Goal: Check status: Check status

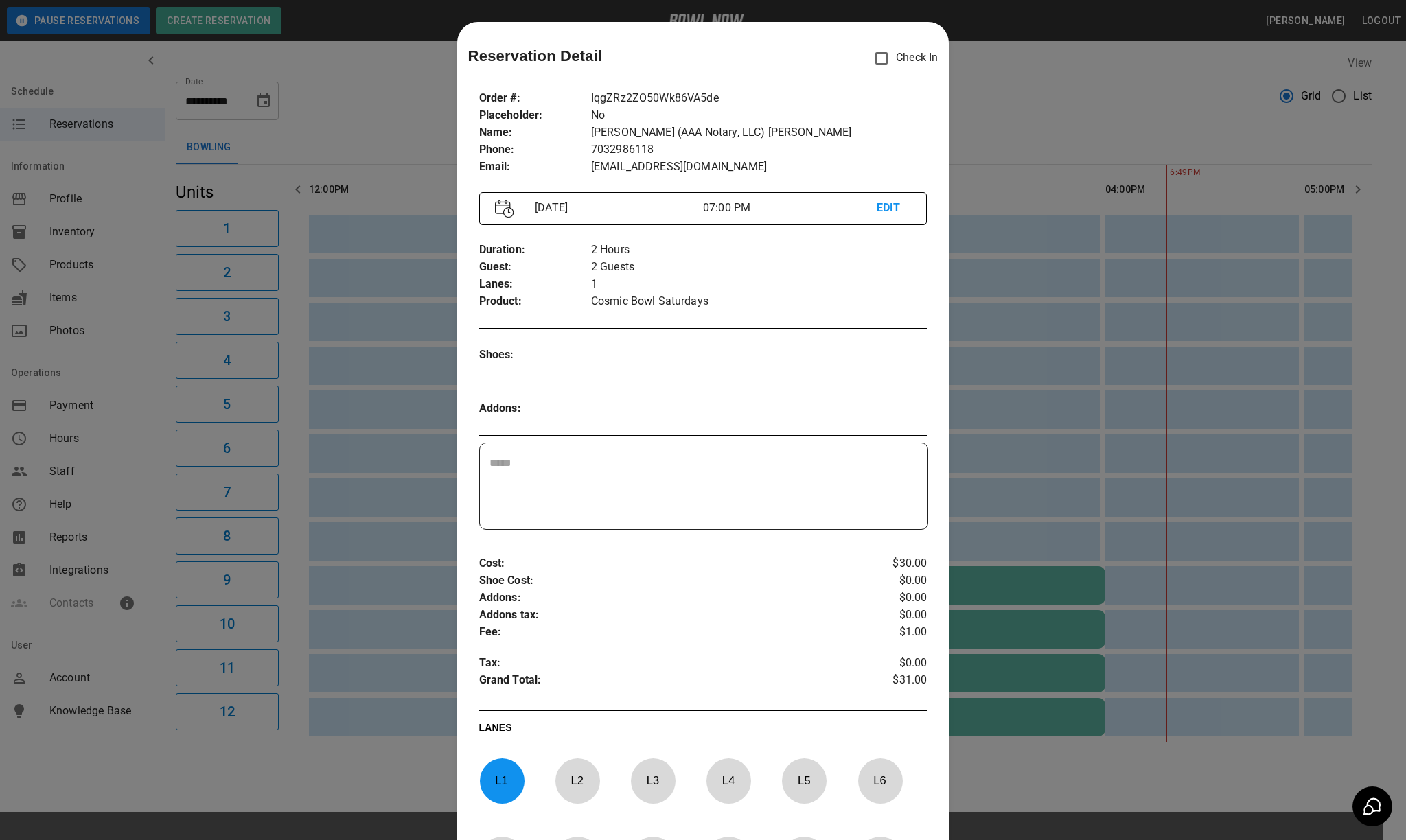
scroll to position [22, 0]
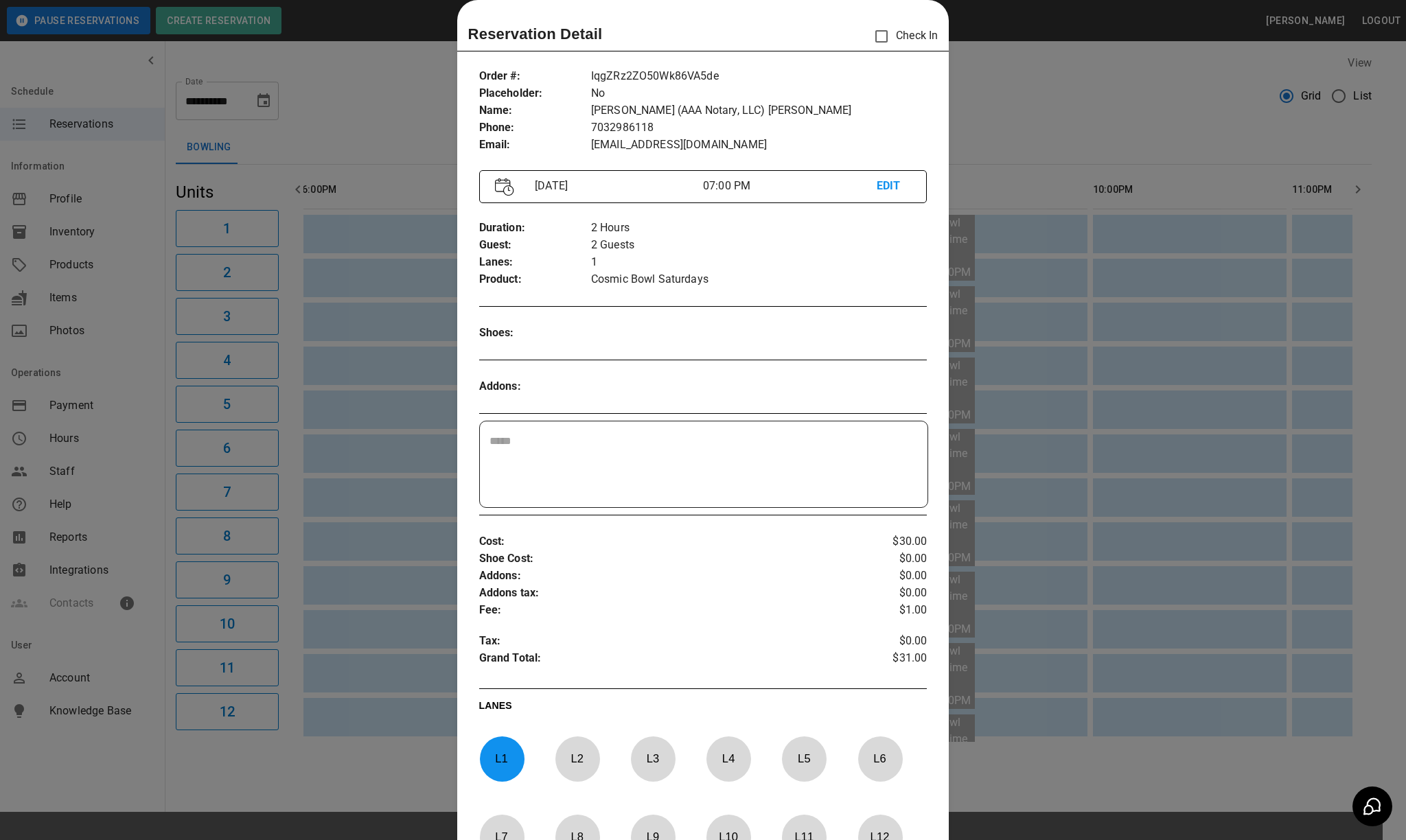
click at [1150, 72] on div at bounding box center [703, 420] width 1406 height 840
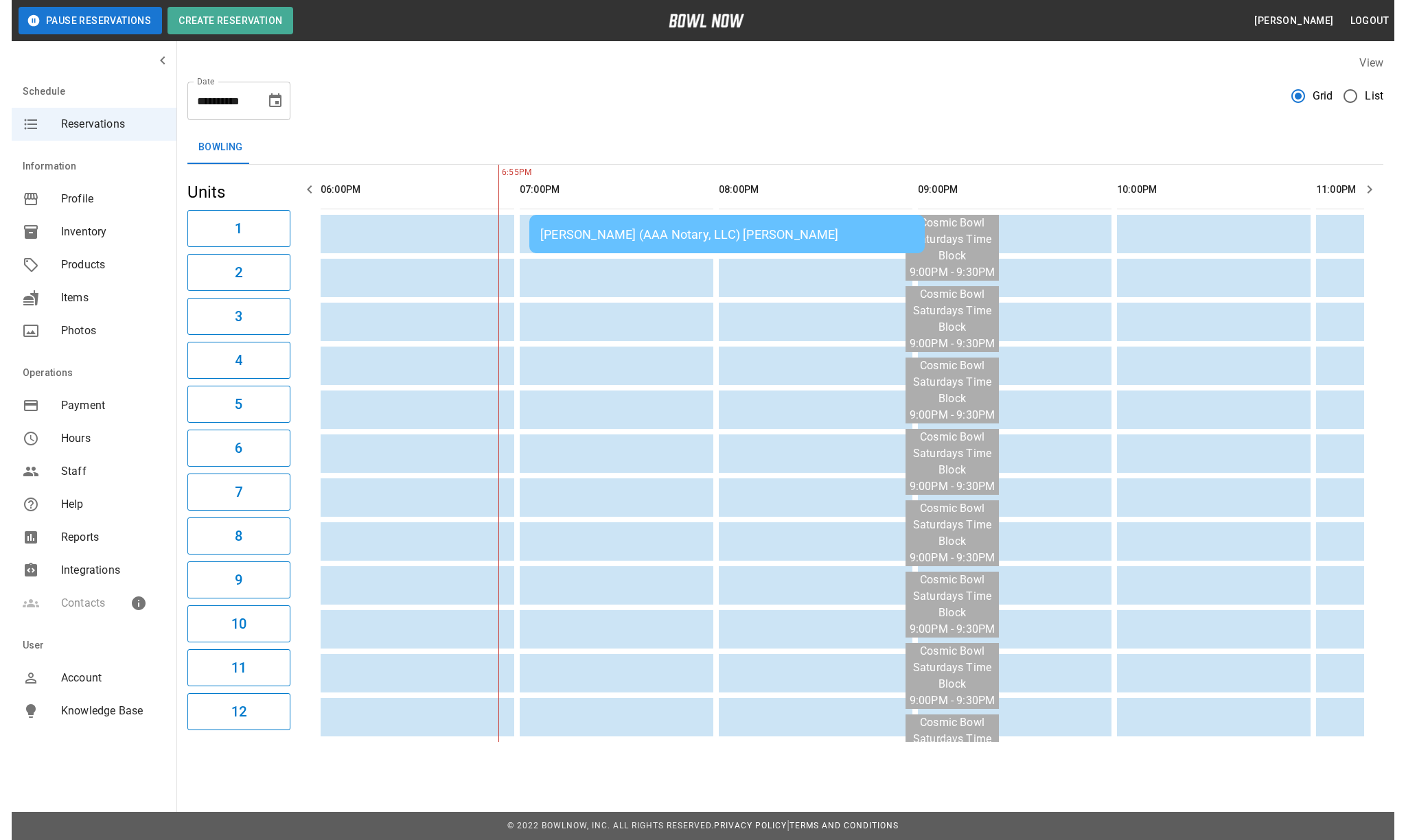
scroll to position [0, 1329]
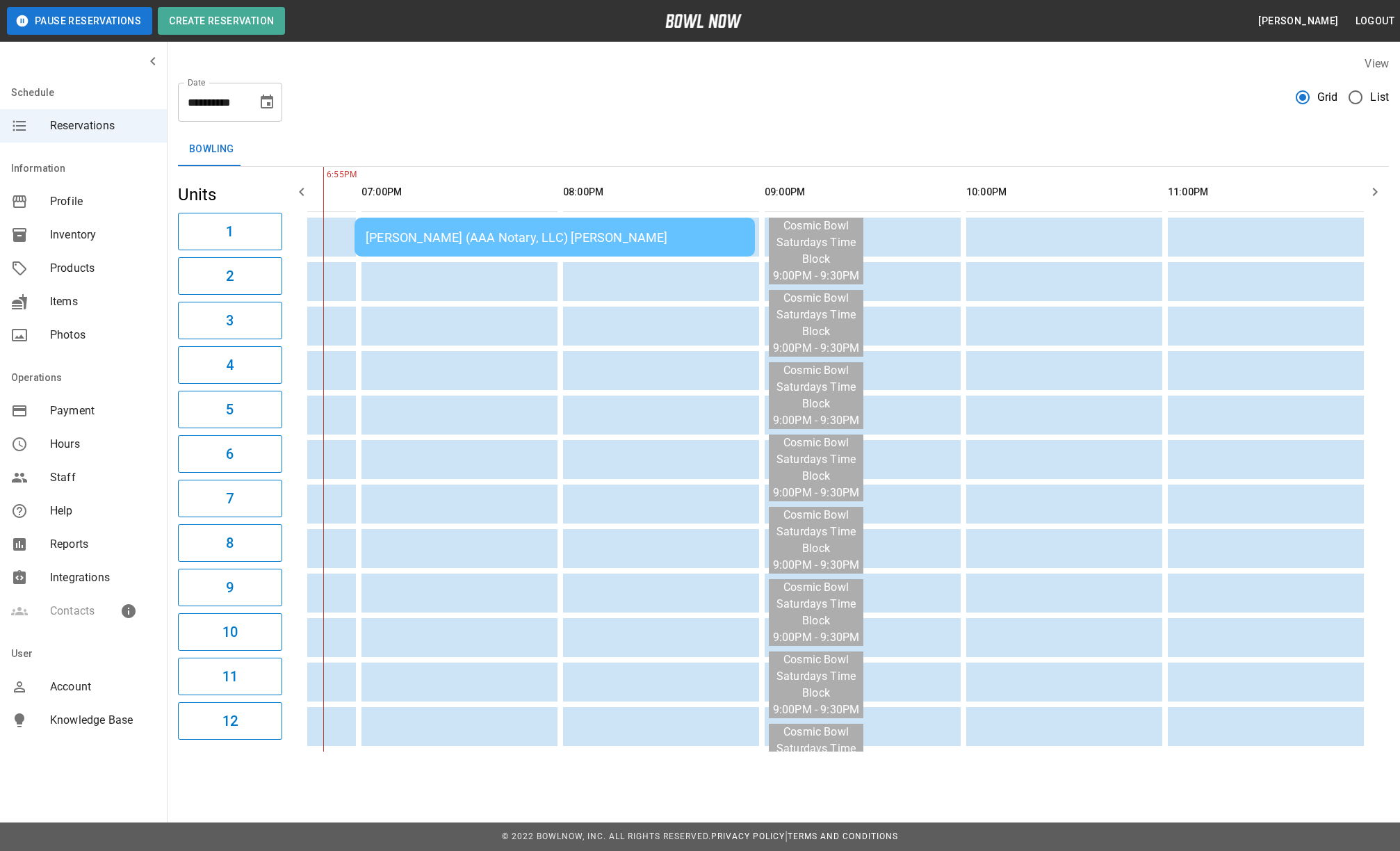
click at [522, 250] on td "[PERSON_NAME] (AAA Notary, LLC) [PERSON_NAME]" at bounding box center [554, 237] width 400 height 39
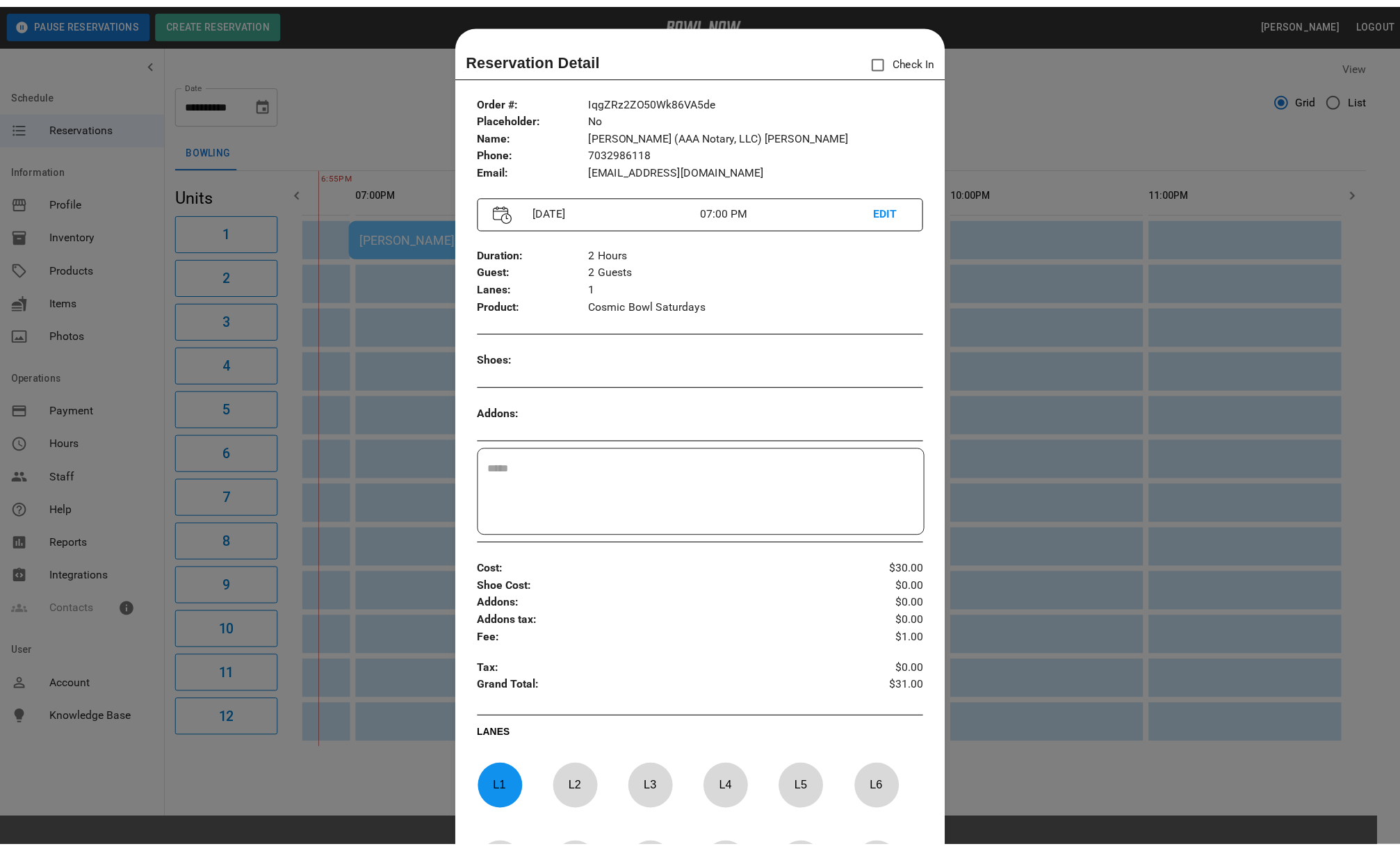
scroll to position [22, 0]
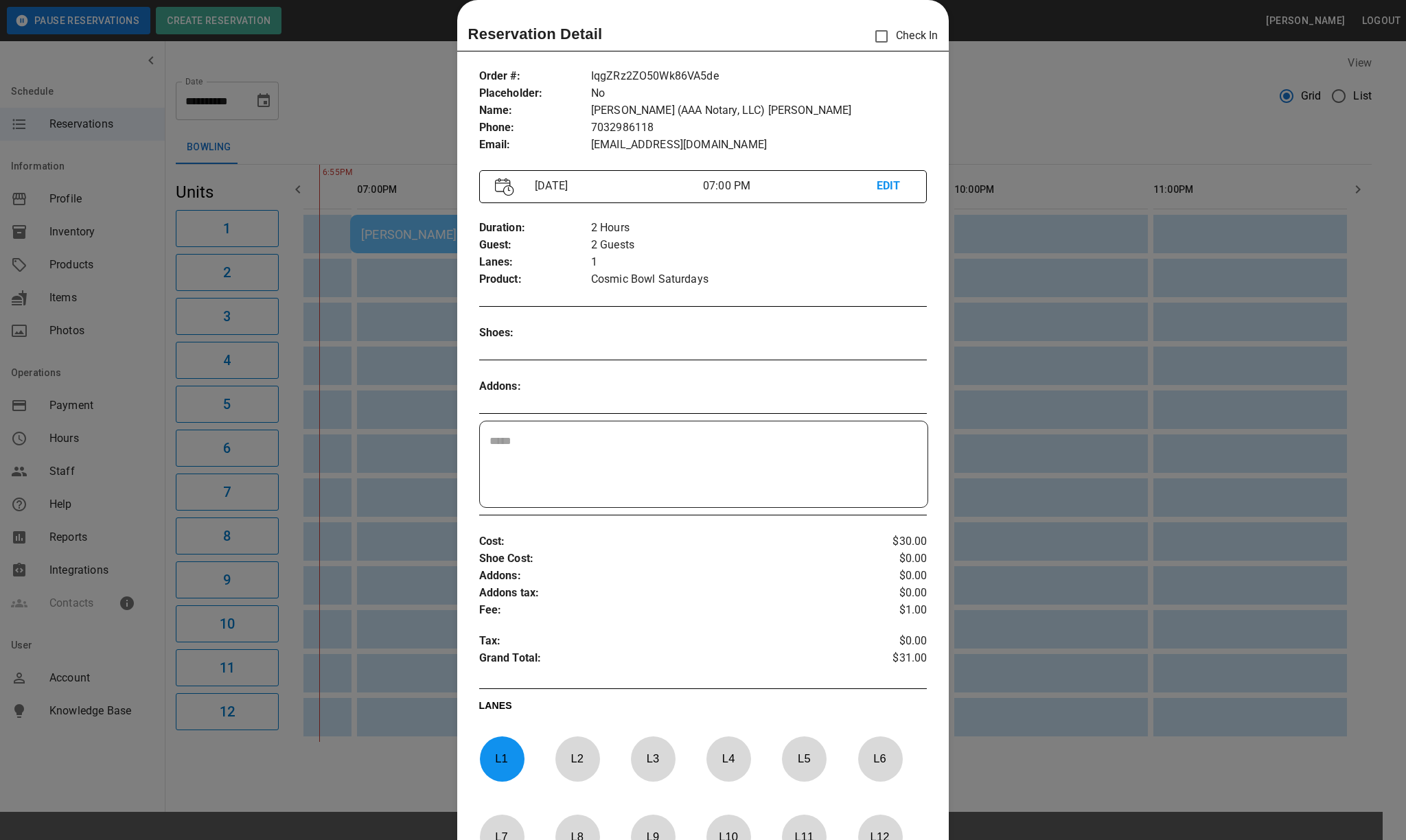
click at [1040, 100] on div at bounding box center [703, 420] width 1406 height 840
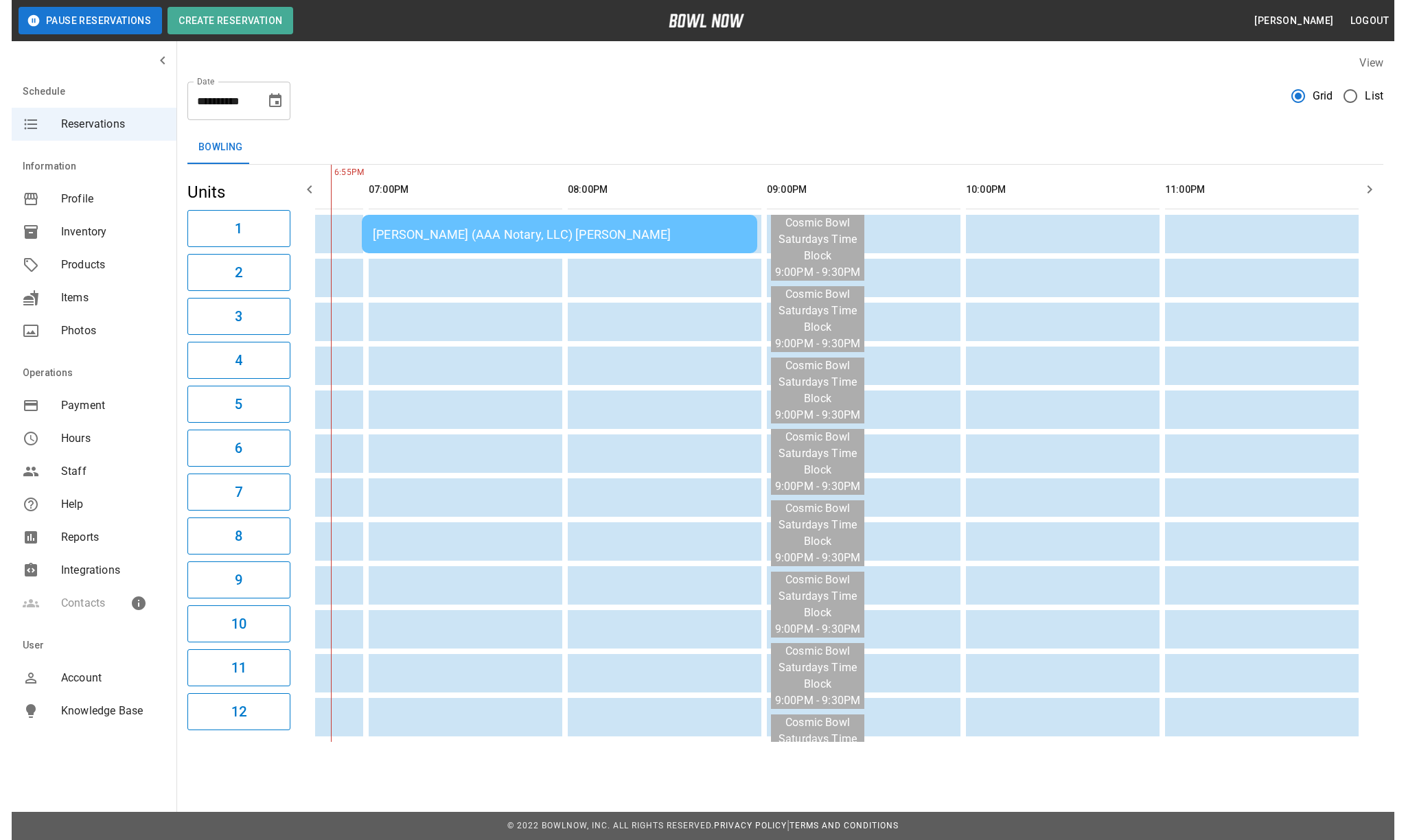
scroll to position [0, 1339]
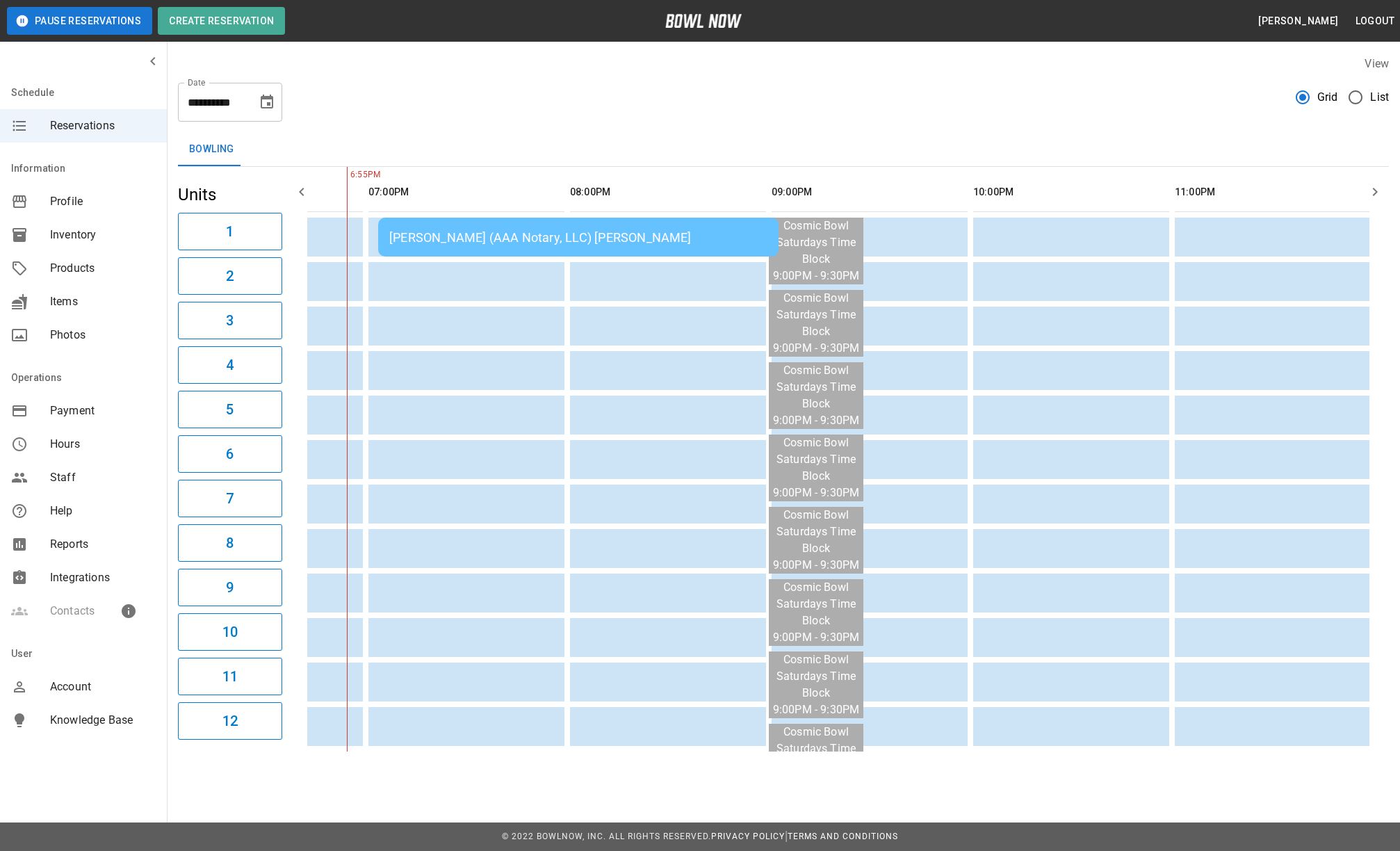
click at [602, 252] on td "[PERSON_NAME] (AAA Notary, LLC) [PERSON_NAME]" at bounding box center [578, 237] width 400 height 39
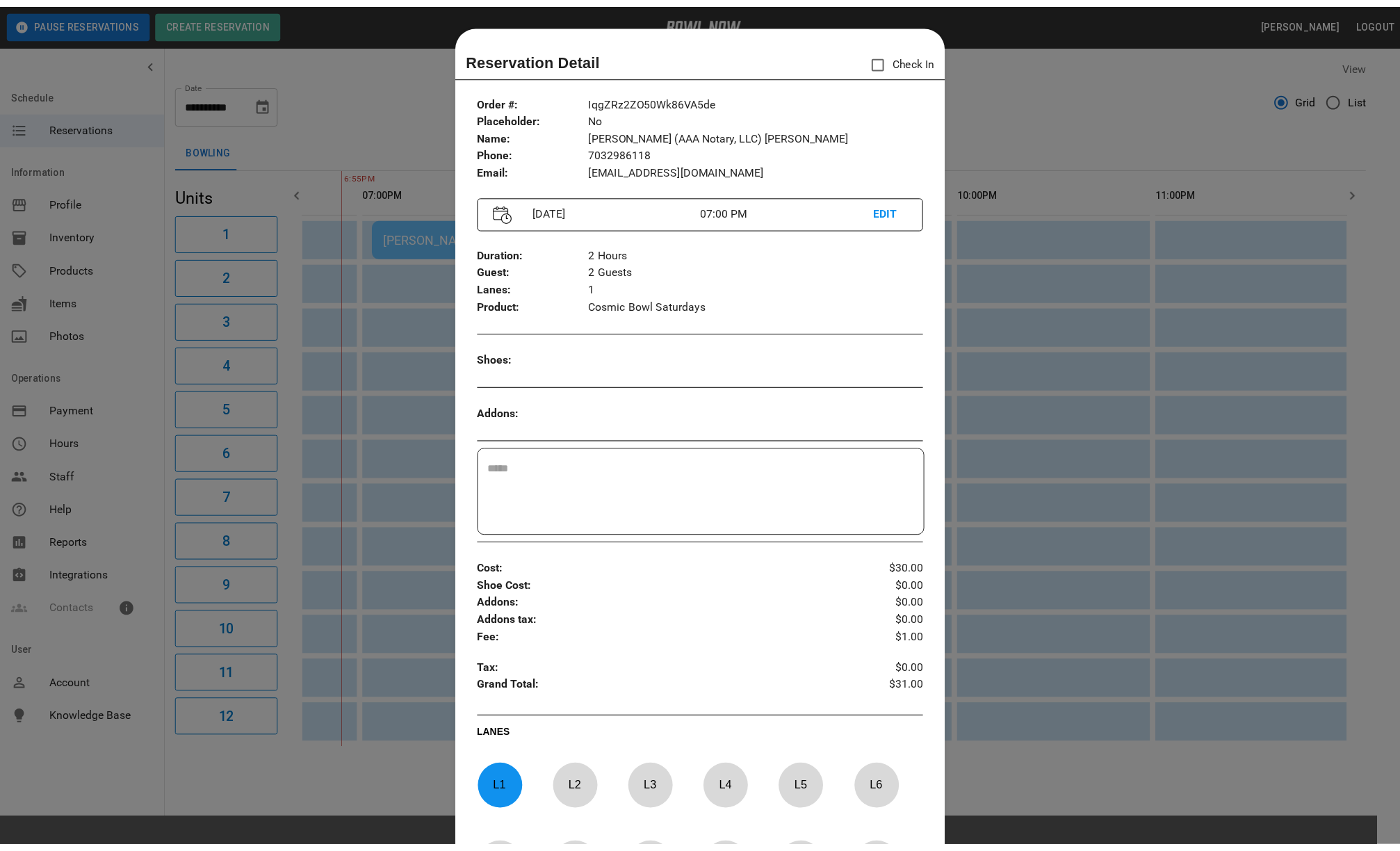
scroll to position [22, 0]
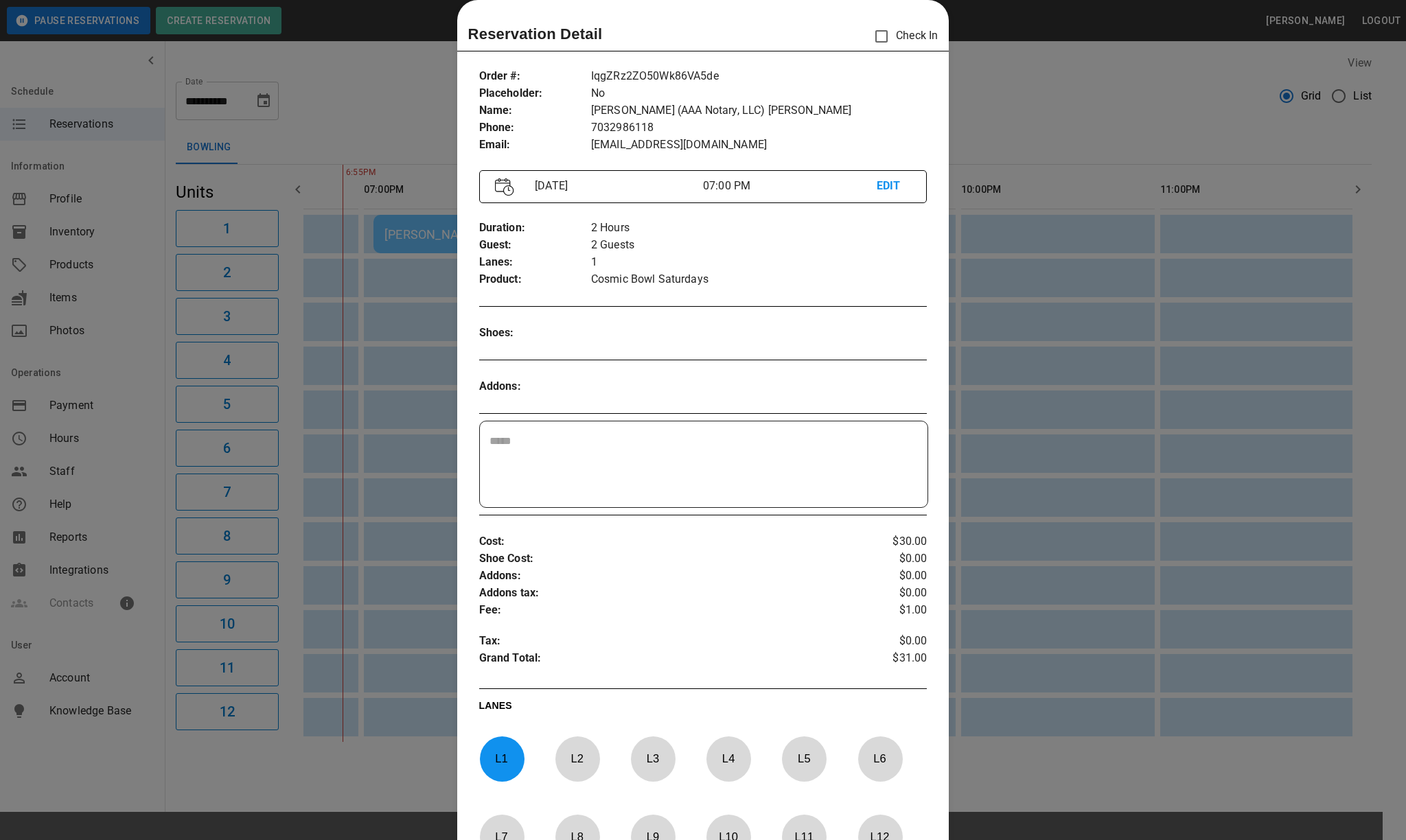
click at [967, 82] on div at bounding box center [703, 420] width 1406 height 840
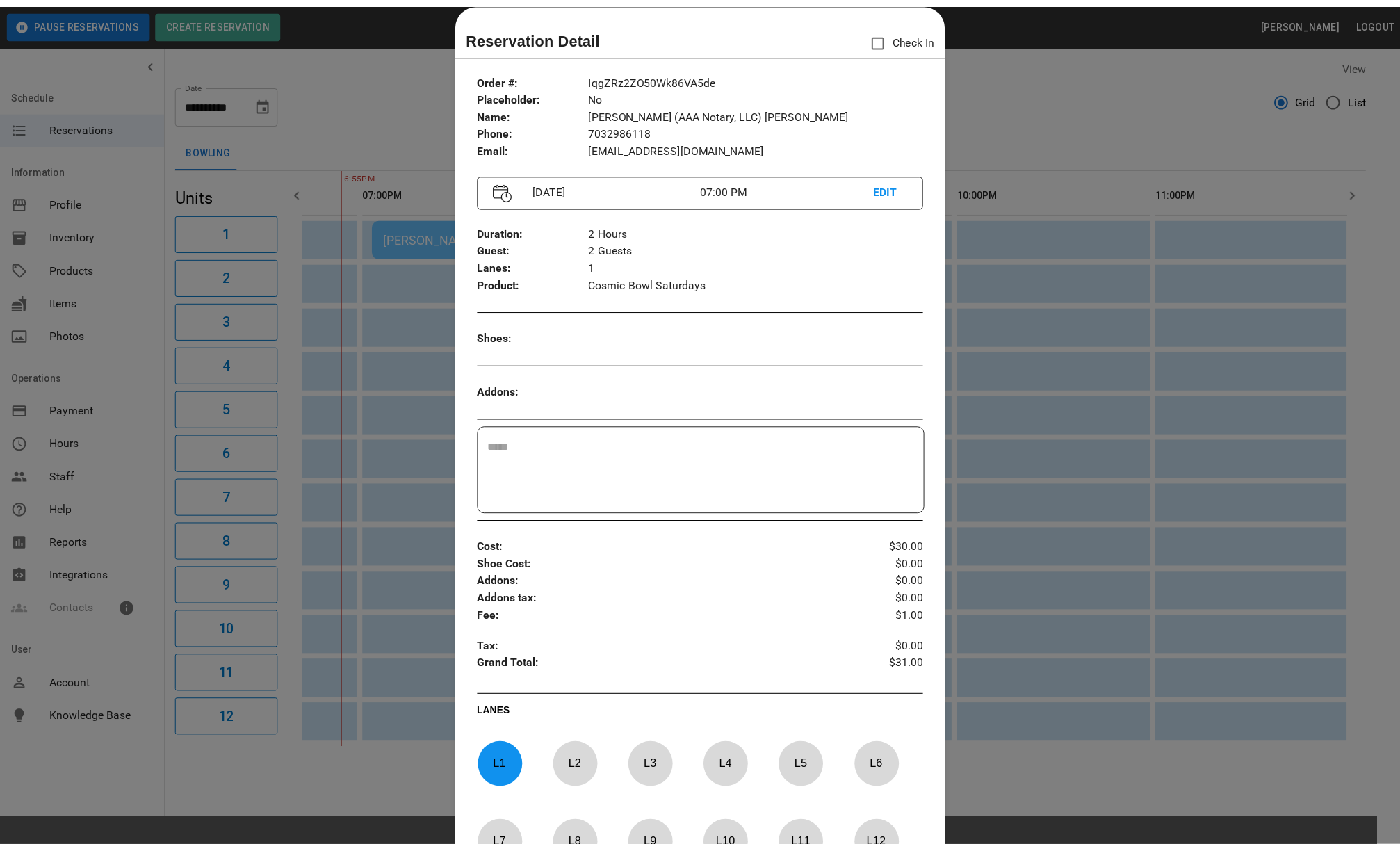
scroll to position [0, 1322]
